Goal: Task Accomplishment & Management: Use online tool/utility

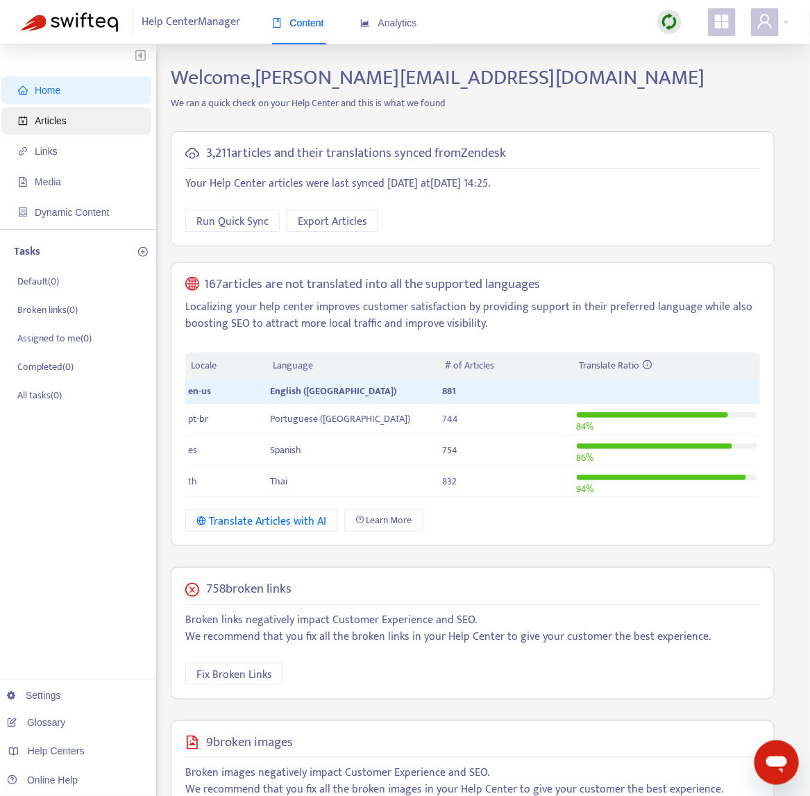
click at [76, 124] on span "Articles" at bounding box center [79, 121] width 122 height 28
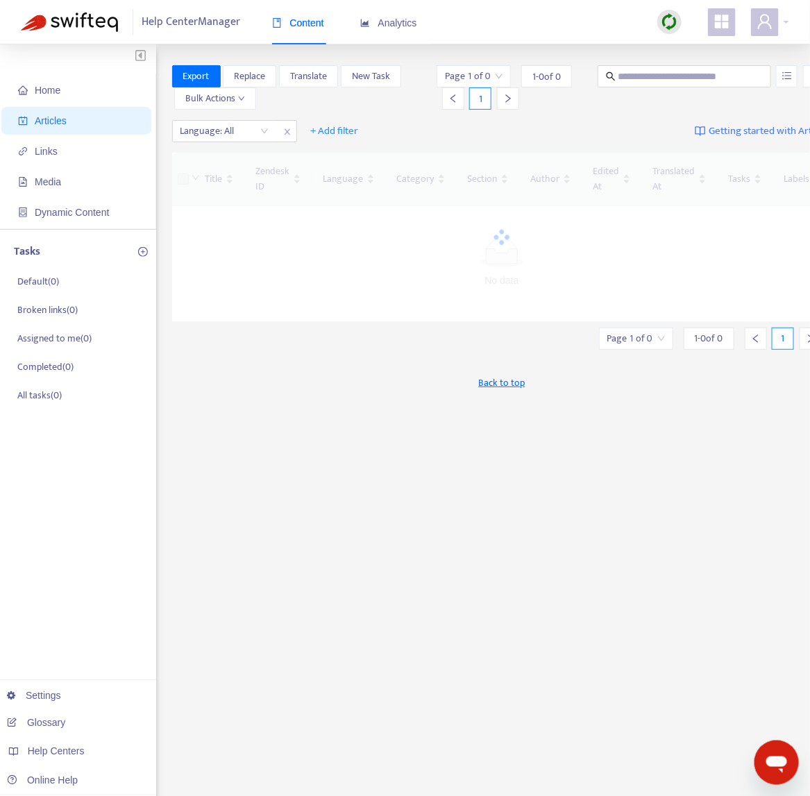
click at [666, 24] on img at bounding box center [669, 21] width 17 height 17
click at [688, 54] on link "Quick Sync" at bounding box center [698, 50] width 59 height 16
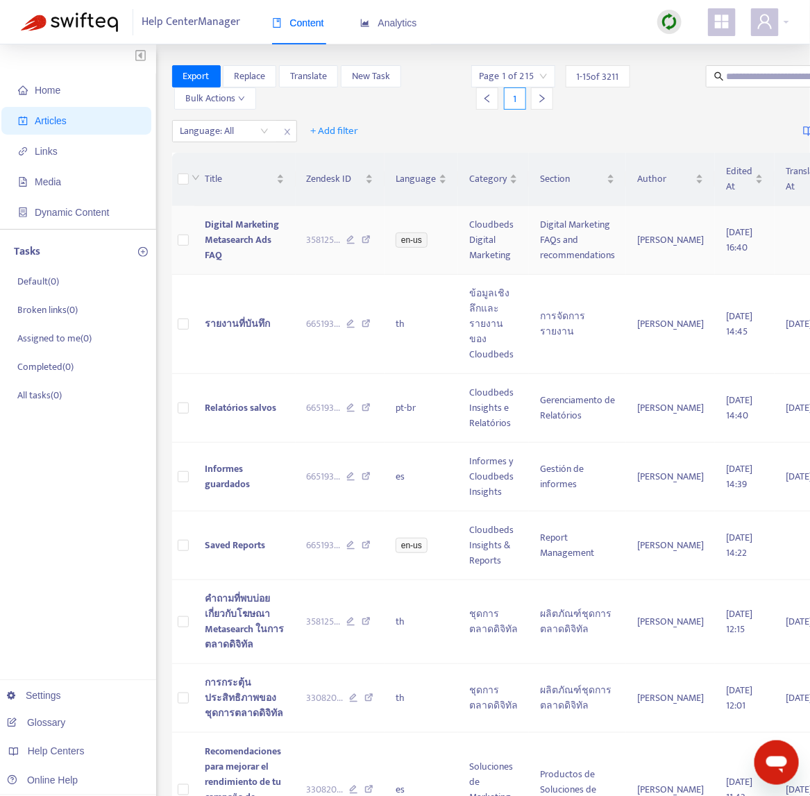
click at [274, 264] on td "Digital Marketing Metasearch Ads FAQ" at bounding box center [244, 240] width 101 height 69
click at [263, 255] on td "Digital Marketing Metasearch Ads FAQ" at bounding box center [244, 240] width 101 height 69
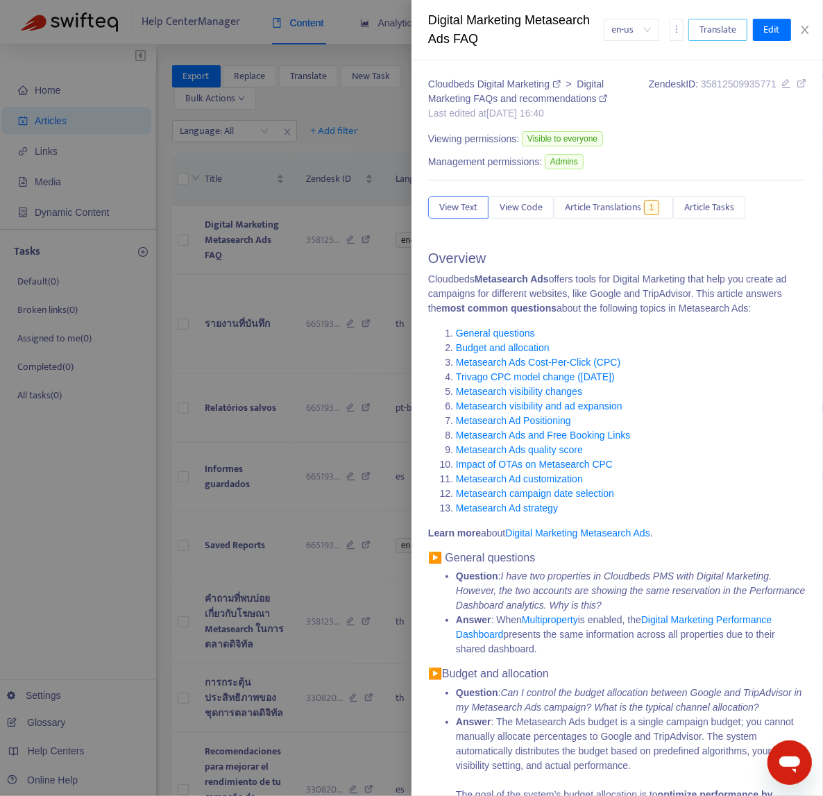
click at [712, 37] on span "Translate" at bounding box center [718, 29] width 37 height 15
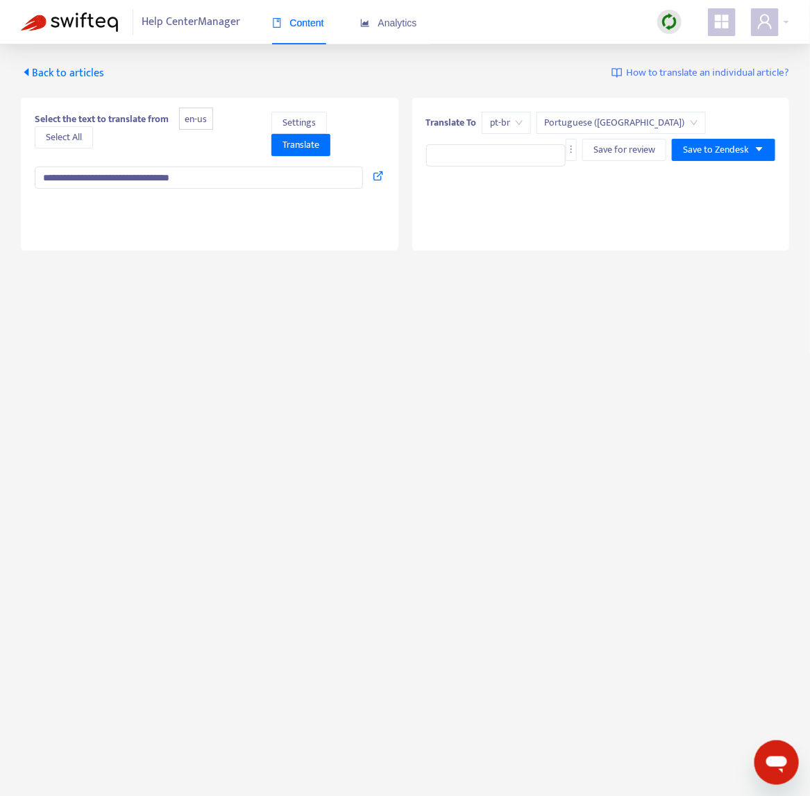
type input "**********"
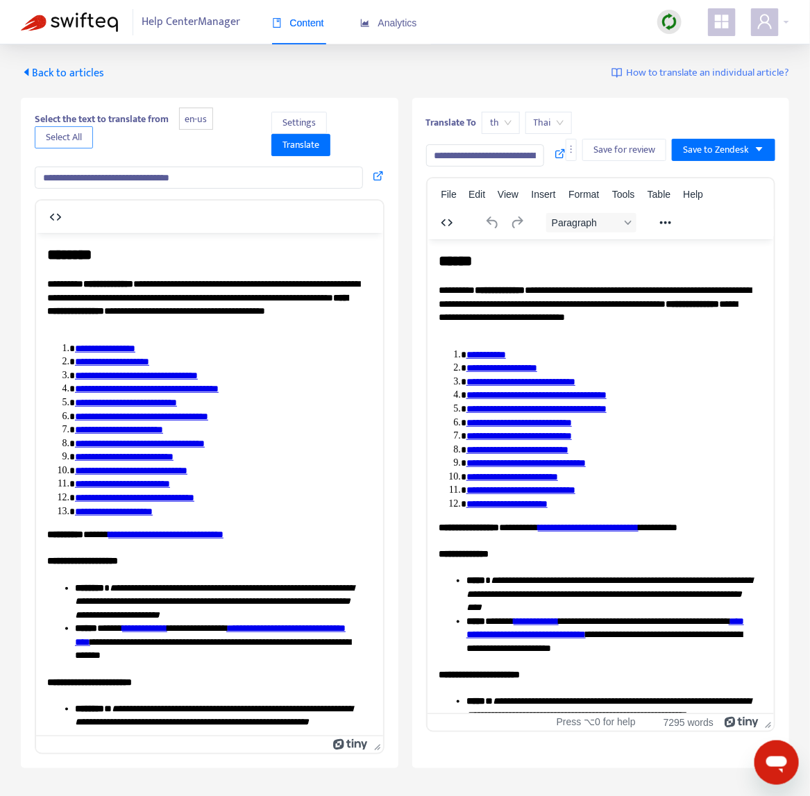
click at [66, 127] on button "Select All" at bounding box center [64, 137] width 58 height 22
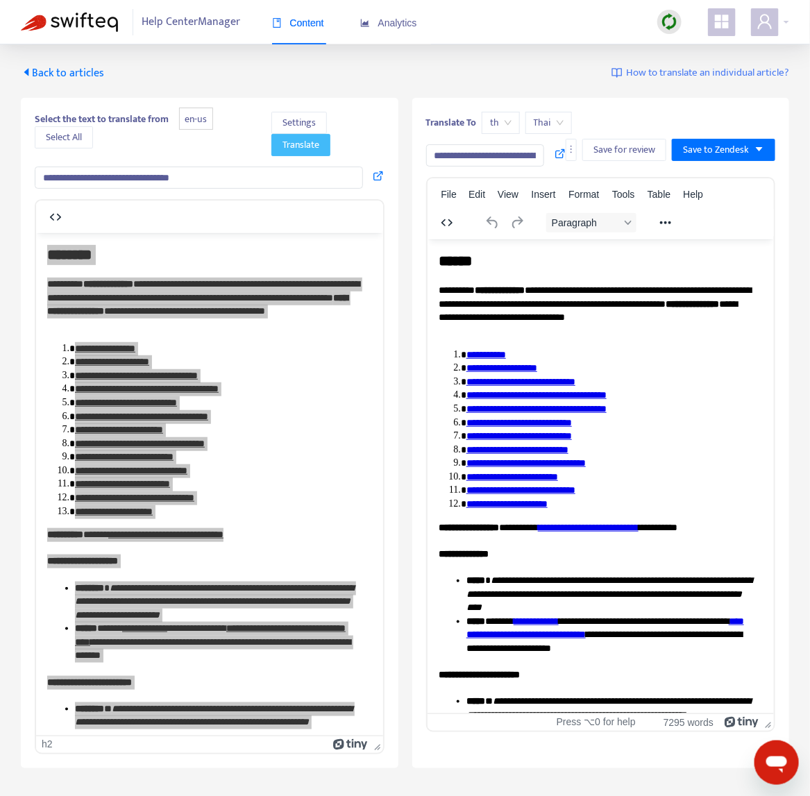
click at [317, 151] on span "Translate" at bounding box center [301, 144] width 37 height 15
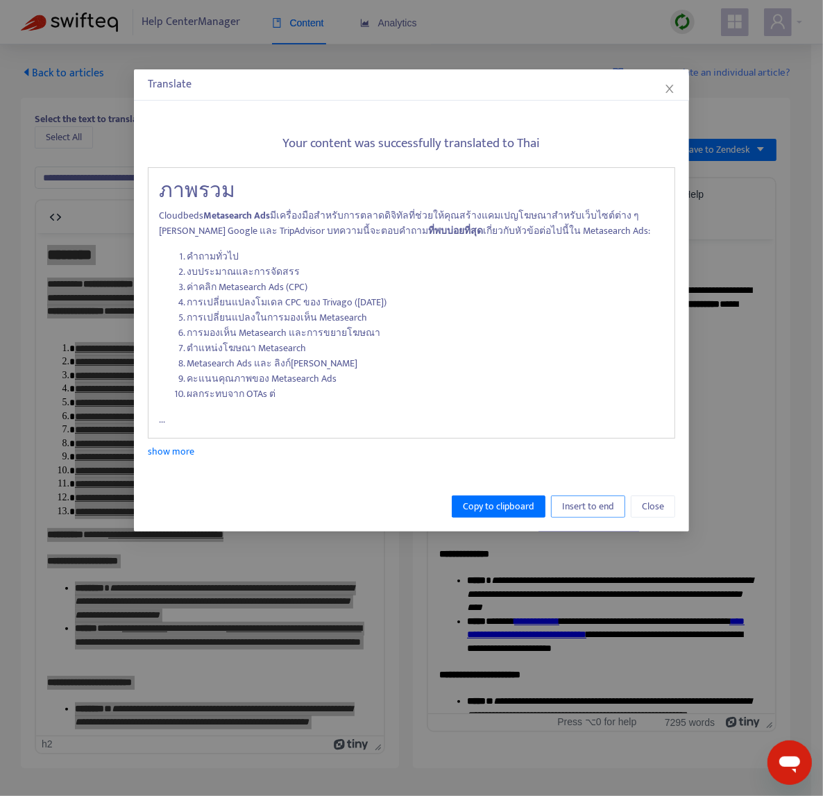
click at [568, 512] on span "Insert to end" at bounding box center [588, 506] width 52 height 15
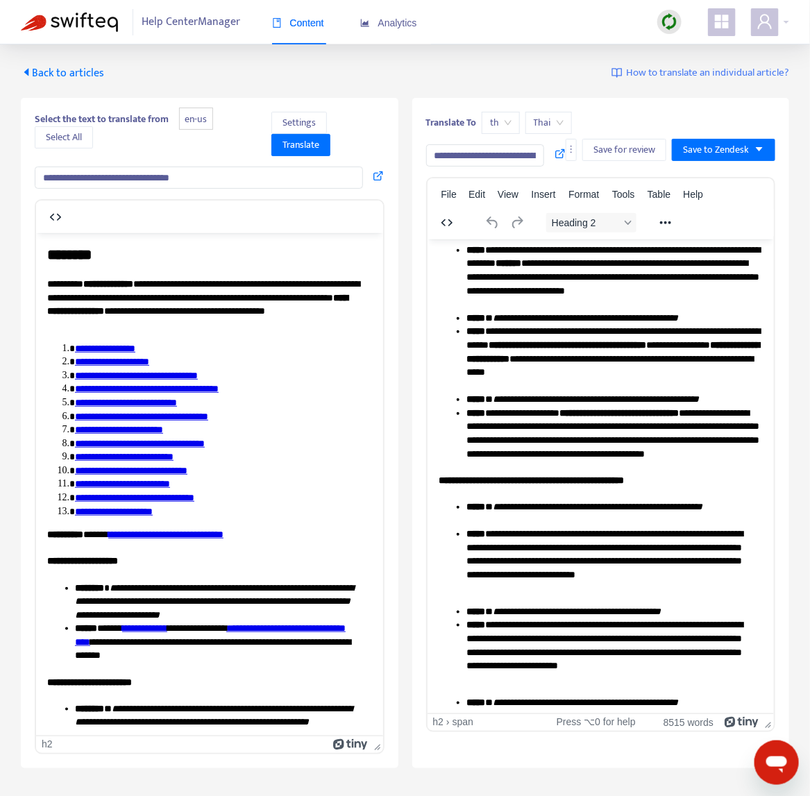
scroll to position [1150, 0]
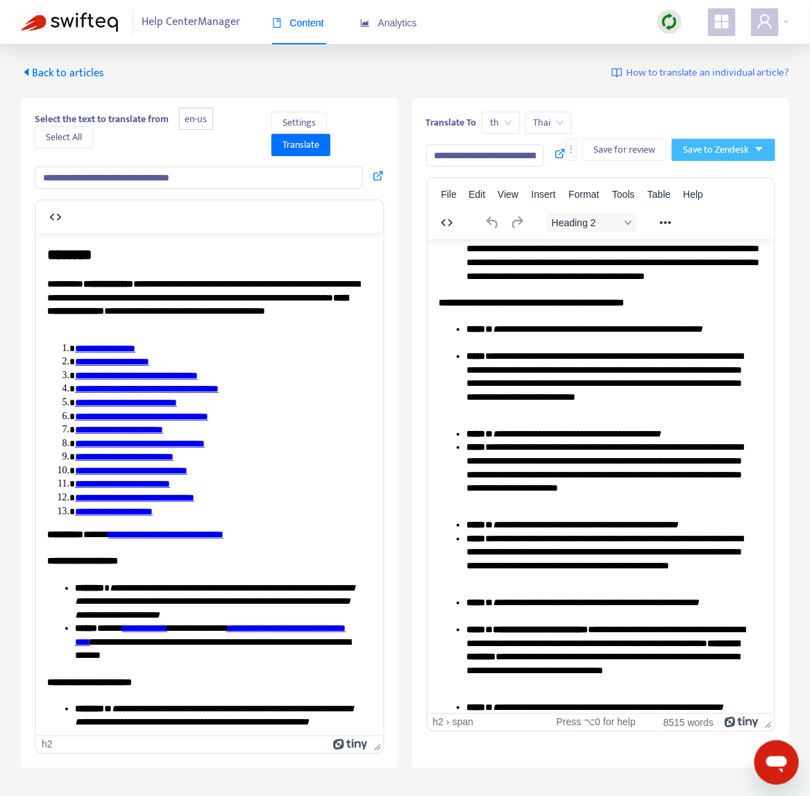
click at [702, 148] on span "Save to Zendesk" at bounding box center [716, 149] width 66 height 15
click at [714, 172] on span "Publish" at bounding box center [710, 177] width 53 height 15
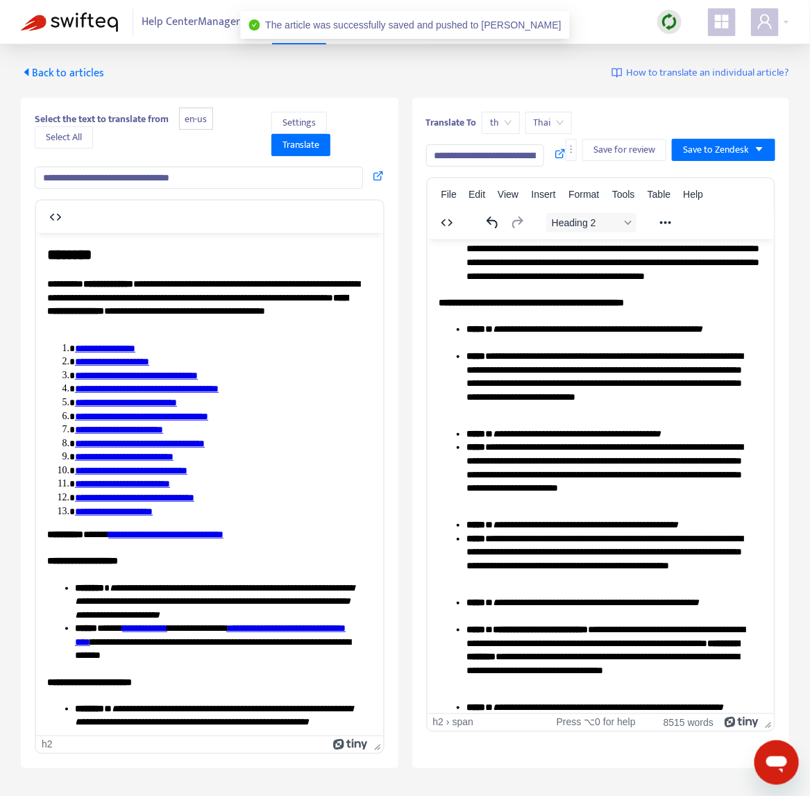
click at [371, 177] on div "**********" at bounding box center [210, 178] width 350 height 22
click at [375, 176] on icon at bounding box center [378, 175] width 11 height 11
